Goal: Find specific page/section: Find specific page/section

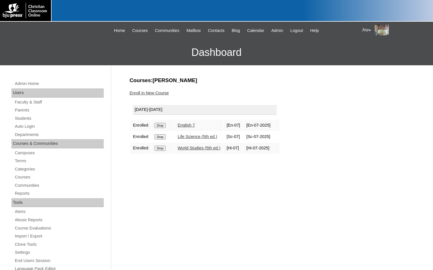
click at [256, 80] on h3 "Courses:Francois Tristen" at bounding box center [271, 80] width 282 height 7
click at [383, 110] on div "Courses:Francois Tristen Enroll in New Course 2025-2026 Enrolled Drop English 7…" at bounding box center [269, 268] width 285 height 382
click at [157, 199] on div "Courses:Francois Tristen Enroll in New Course 2025-2026 Enrolled Drop English 7…" at bounding box center [269, 268] width 285 height 382
click at [26, 111] on link "Parents" at bounding box center [59, 110] width 90 height 7
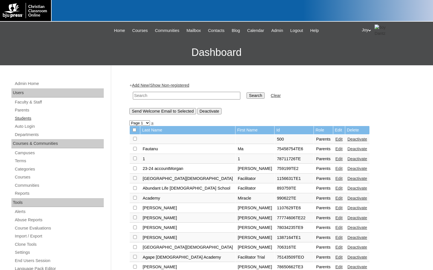
click at [24, 117] on link "Students" at bounding box center [59, 118] width 90 height 7
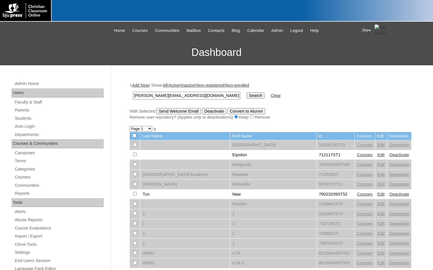
type input "olga@newjerusalemacademy.org"
click at [247, 94] on input "Search" at bounding box center [256, 95] width 18 height 6
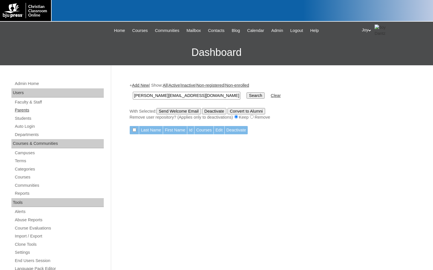
click at [57, 107] on link "Parents" at bounding box center [59, 110] width 90 height 7
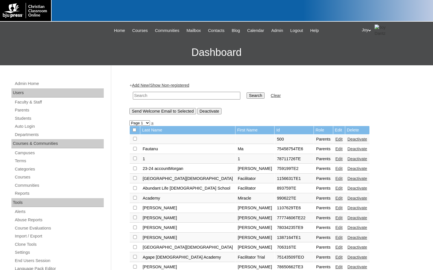
paste input "olga@newjerusalemacademy.org"
type input "olga@newjerusalemacademy.org"
click at [247, 96] on input "Search" at bounding box center [256, 95] width 18 height 6
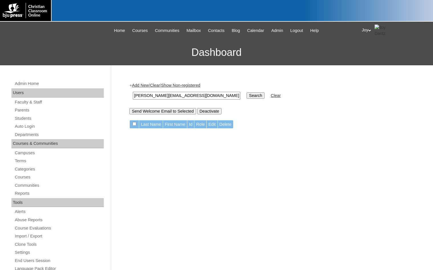
drag, startPoint x: 225, startPoint y: 99, endPoint x: 122, endPoint y: 105, distance: 103.4
click at [122, 105] on div "Admin Home Users Faculty & Staff Parents Students Auto Login Departments Course…" at bounding box center [216, 261] width 433 height 393
click at [20, 117] on link "Students" at bounding box center [59, 118] width 90 height 7
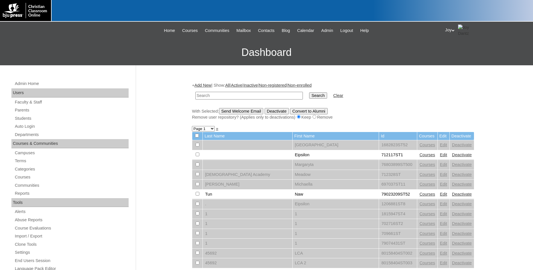
paste input "[EMAIL_ADDRESS][DOMAIN_NAME]"
type input "[EMAIL_ADDRESS][DOMAIN_NAME]"
click at [309, 93] on input "Search" at bounding box center [318, 95] width 18 height 6
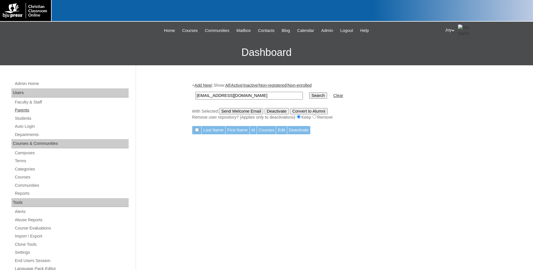
click at [37, 111] on link "Parents" at bounding box center [71, 110] width 114 height 7
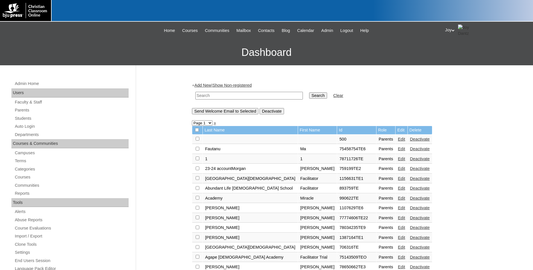
paste input "[EMAIL_ADDRESS][DOMAIN_NAME]"
type input "[EMAIL_ADDRESS][DOMAIN_NAME]"
click at [306, 102] on td "Search" at bounding box center [317, 95] width 23 height 13
click at [309, 95] on input "Search" at bounding box center [318, 95] width 18 height 6
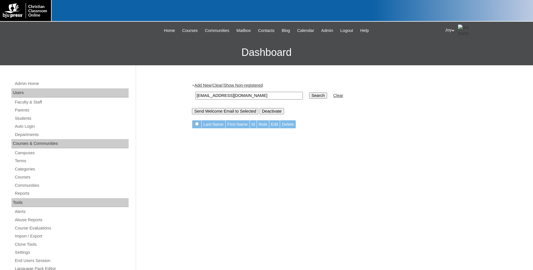
drag, startPoint x: 280, startPoint y: 97, endPoint x: 52, endPoint y: 80, distance: 228.9
click at [195, 92] on input "olgaepaez16@gmail.com" at bounding box center [249, 96] width 108 height 8
type input "Olga"
click at [309, 92] on input "Search" at bounding box center [318, 95] width 18 height 6
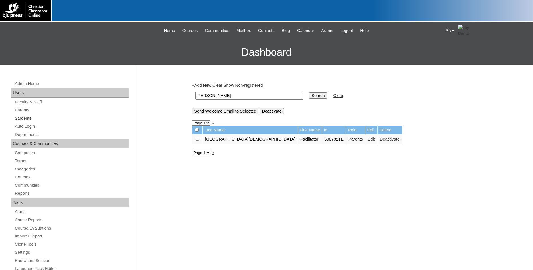
click at [19, 118] on link "Students" at bounding box center [71, 118] width 114 height 7
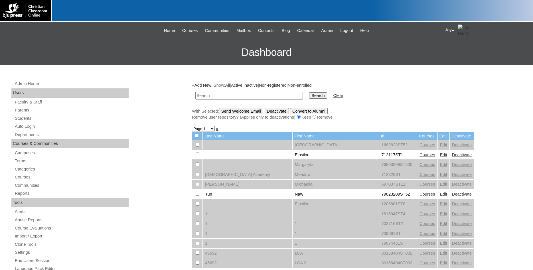
click at [285, 99] on input "text" at bounding box center [249, 96] width 108 height 8
type input "[PERSON_NAME]"
click at [309, 92] on input "Search" at bounding box center [318, 95] width 18 height 6
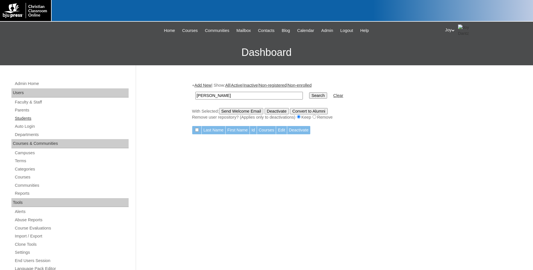
click at [36, 117] on link "Students" at bounding box center [71, 118] width 114 height 7
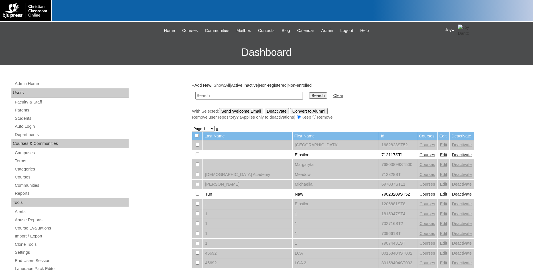
click at [233, 96] on input "text" at bounding box center [249, 96] width 108 height 8
type input "Paez"
click at [309, 92] on input "Search" at bounding box center [318, 95] width 18 height 6
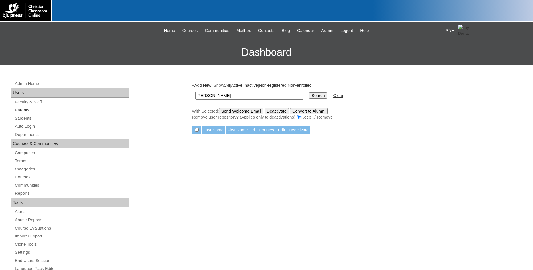
click at [42, 109] on link "Parents" at bounding box center [71, 110] width 114 height 7
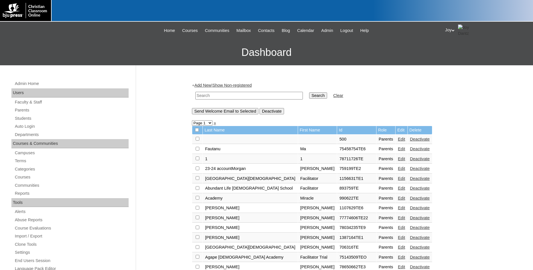
paste input "75152748"
type input "75152748"
click at [309, 96] on input "Search" at bounding box center [318, 95] width 18 height 6
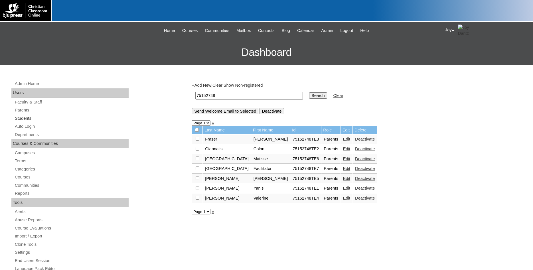
click at [62, 116] on link "Students" at bounding box center [71, 118] width 114 height 7
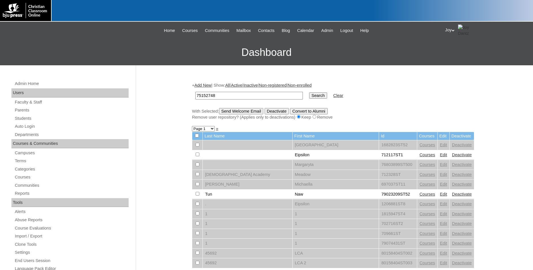
type input "75152748"
click at [306, 90] on td "Search" at bounding box center [317, 95] width 23 height 13
click at [309, 94] on input "Search" at bounding box center [318, 95] width 18 height 6
